Goal: Transaction & Acquisition: Subscribe to service/newsletter

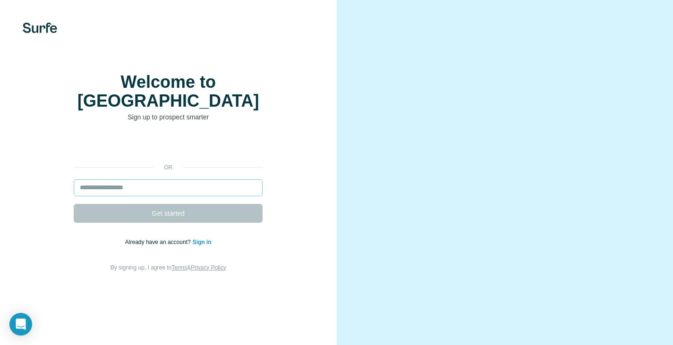
click at [166, 188] on input "email" at bounding box center [168, 188] width 189 height 17
click at [117, 188] on input "email" at bounding box center [168, 188] width 189 height 17
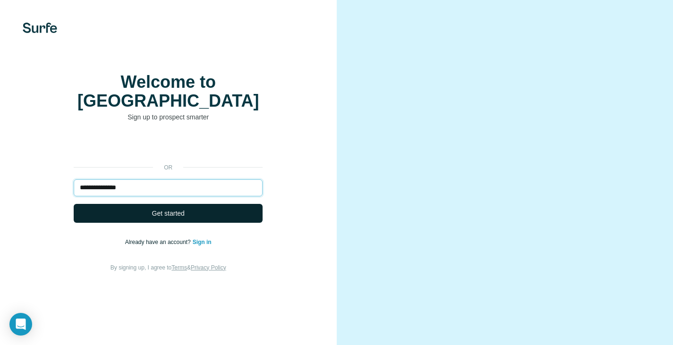
type input "**********"
click at [176, 211] on span "Get started" at bounding box center [168, 213] width 33 height 9
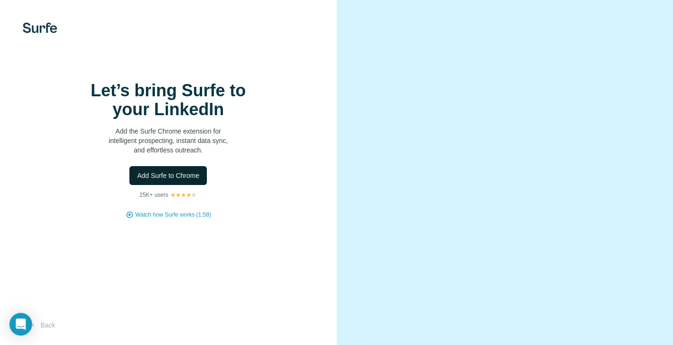
click at [164, 180] on span "Add Surfe to Chrome" at bounding box center [168, 175] width 62 height 9
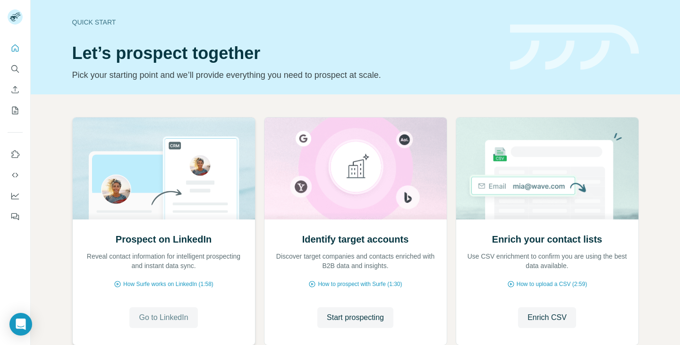
click at [153, 316] on span "Go to LinkedIn" at bounding box center [163, 317] width 49 height 11
